Goal: Find specific page/section: Find specific page/section

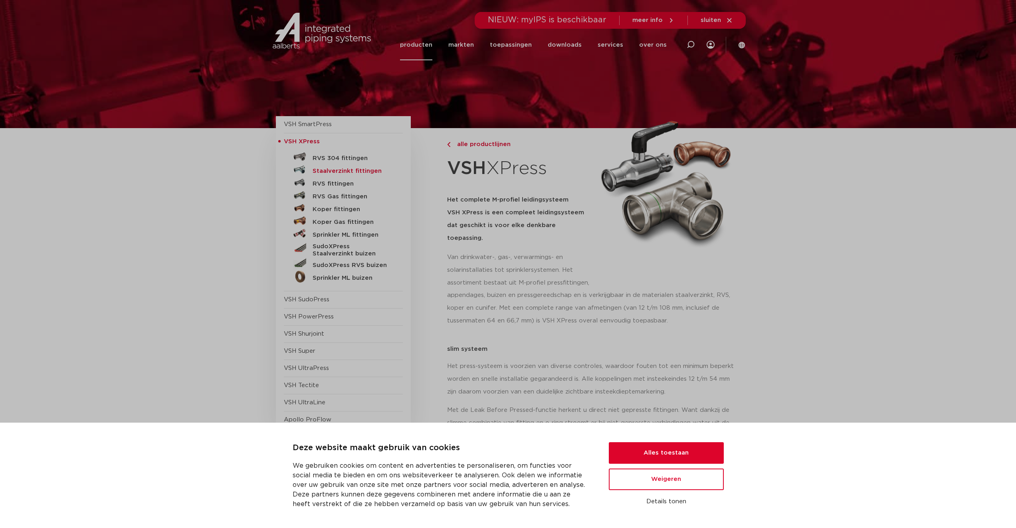
click at [322, 171] on h5 "Staalverzinkt fittingen" at bounding box center [351, 171] width 79 height 7
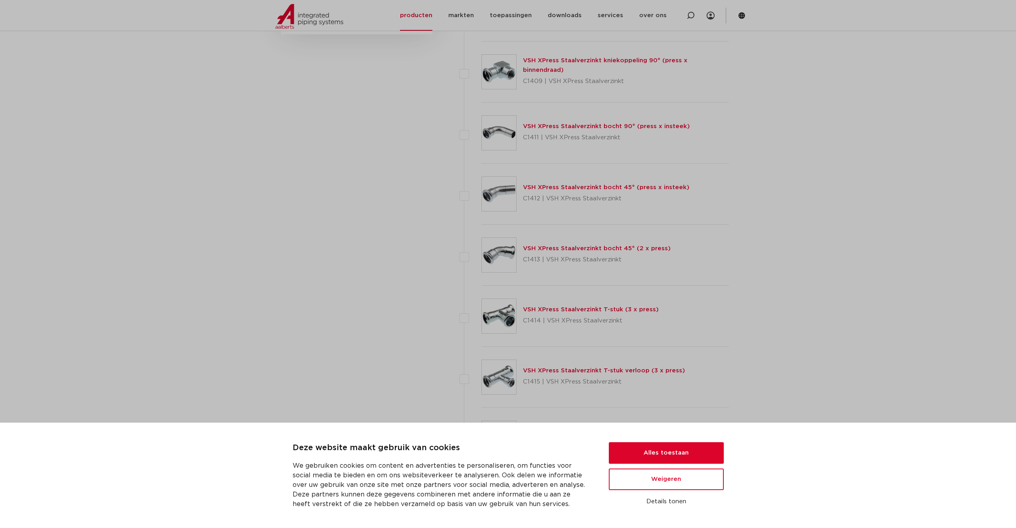
scroll to position [758, 0]
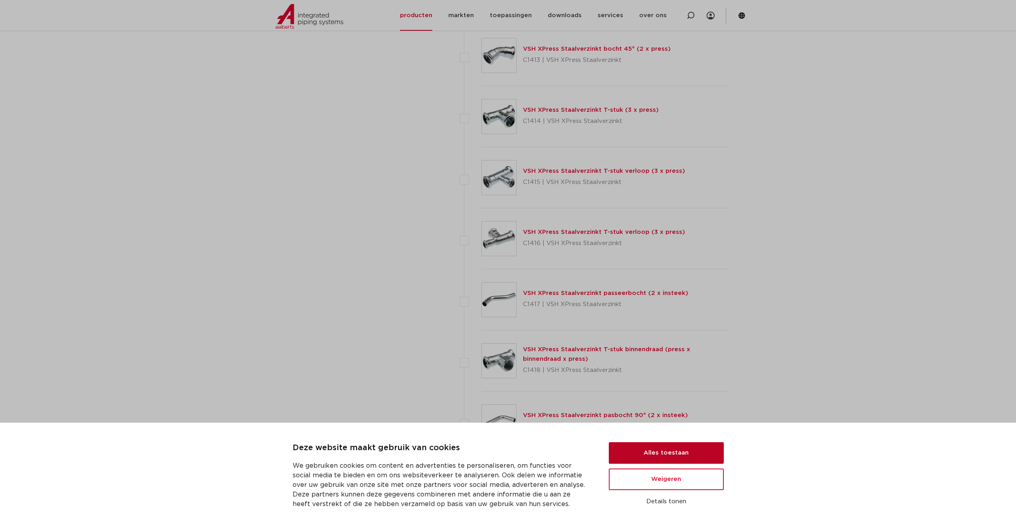
click at [670, 451] on button "Alles toestaan" at bounding box center [666, 453] width 115 height 22
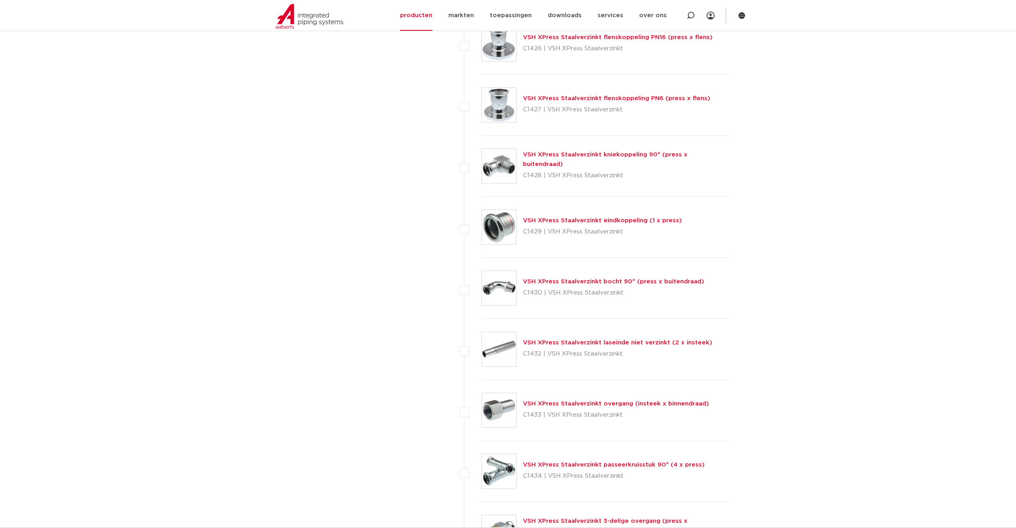
scroll to position [1077, 0]
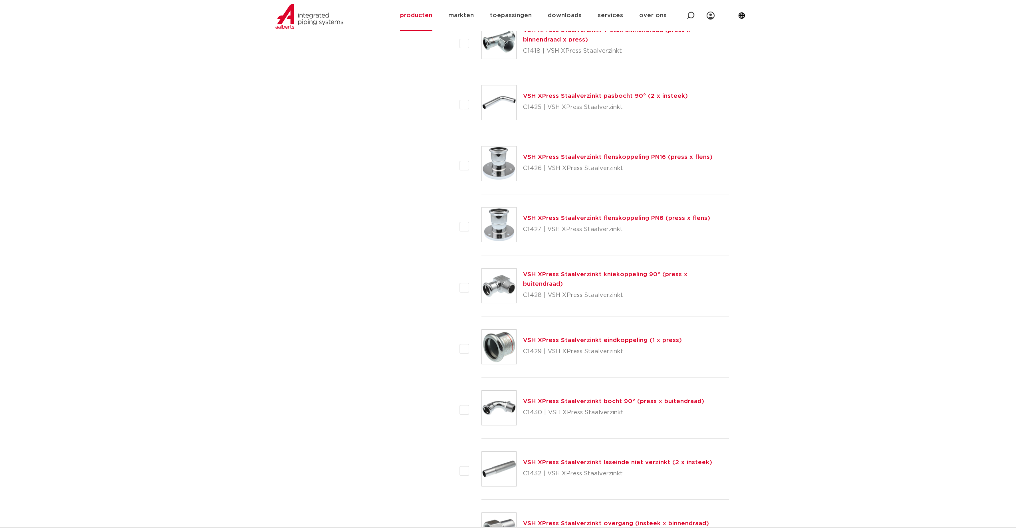
click at [589, 217] on link "VSH XPress Staalverzinkt flenskoppeling PN6 (press x flens)" at bounding box center [616, 218] width 187 height 6
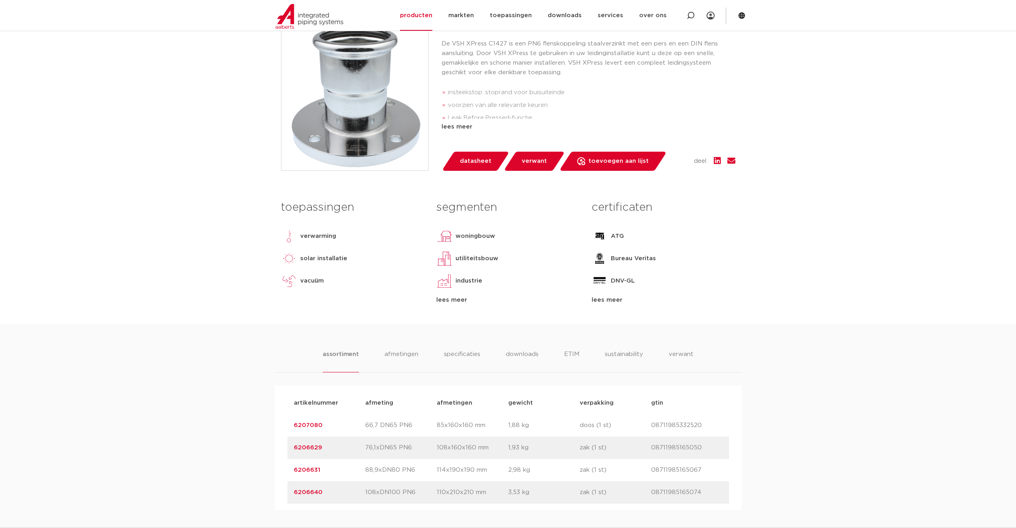
scroll to position [239, 0]
